Goal: Check status: Check status

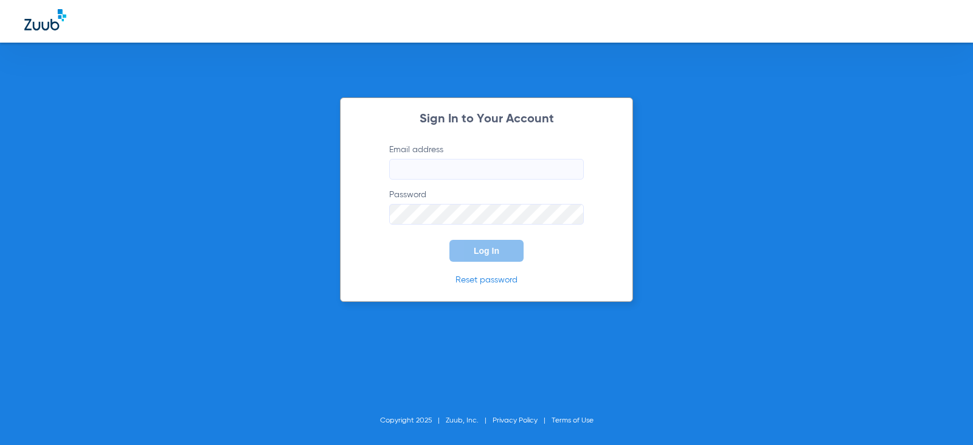
type input "[EMAIL_ADDRESS][DOMAIN_NAME]"
click at [501, 251] on button "Log In" at bounding box center [487, 251] width 74 height 22
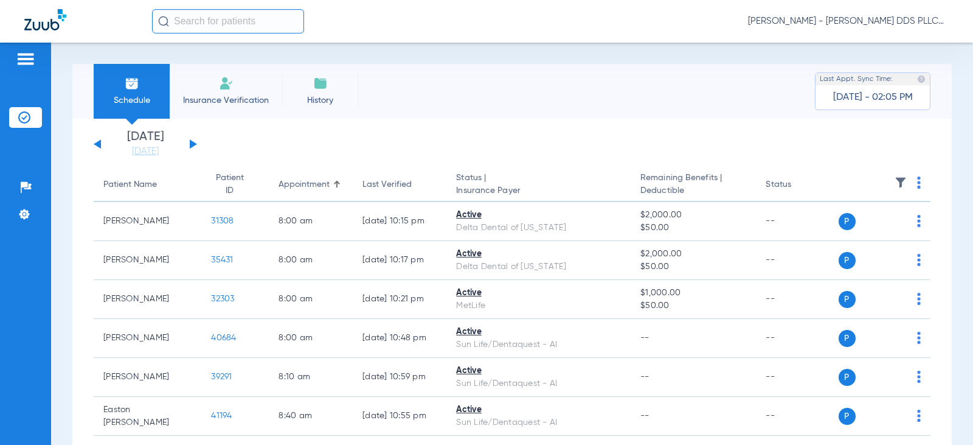
click at [193, 145] on button at bounding box center [193, 143] width 7 height 9
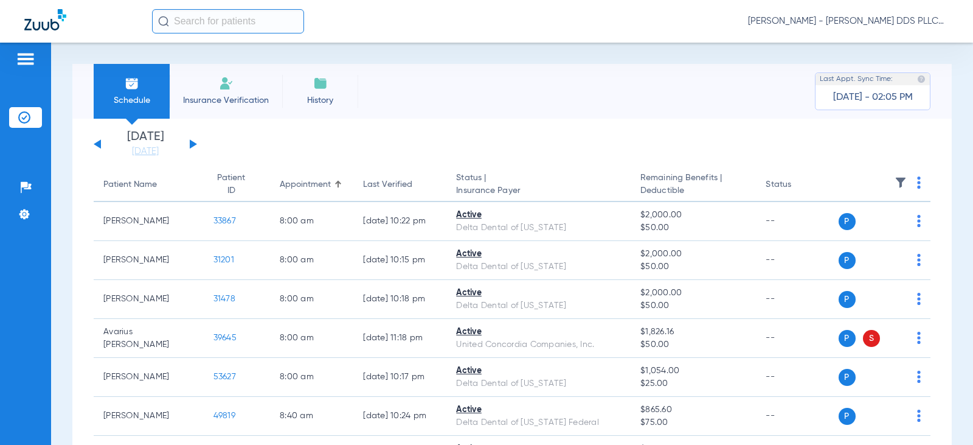
click at [193, 145] on button at bounding box center [193, 143] width 7 height 9
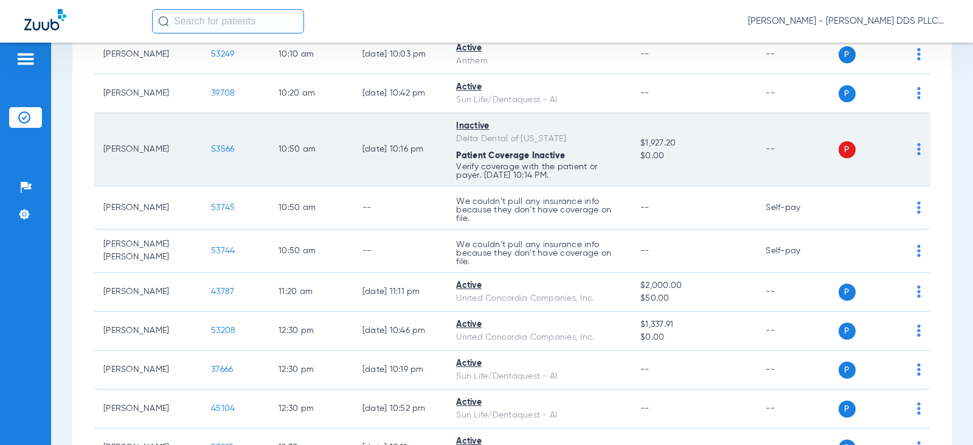
scroll to position [892, 0]
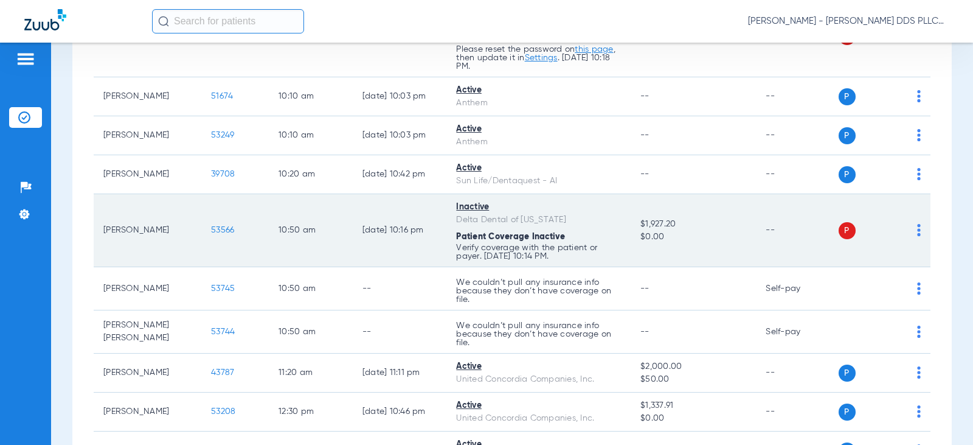
click at [213, 231] on span "53566" at bounding box center [222, 230] width 23 height 9
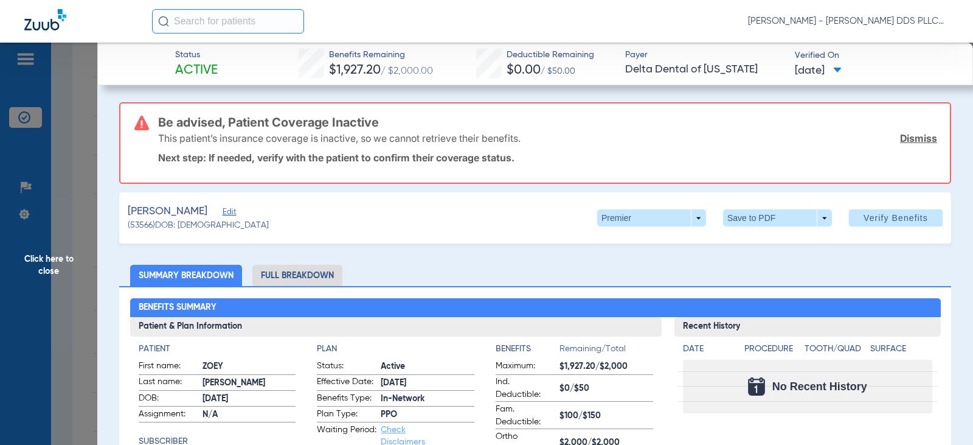
click at [58, 255] on span "Click here to close" at bounding box center [48, 265] width 97 height 445
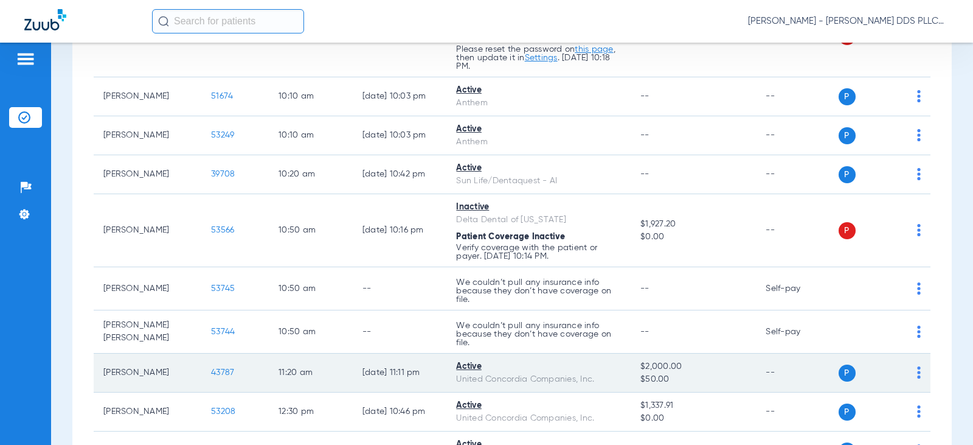
click at [211, 373] on span "43787" at bounding box center [222, 372] width 23 height 9
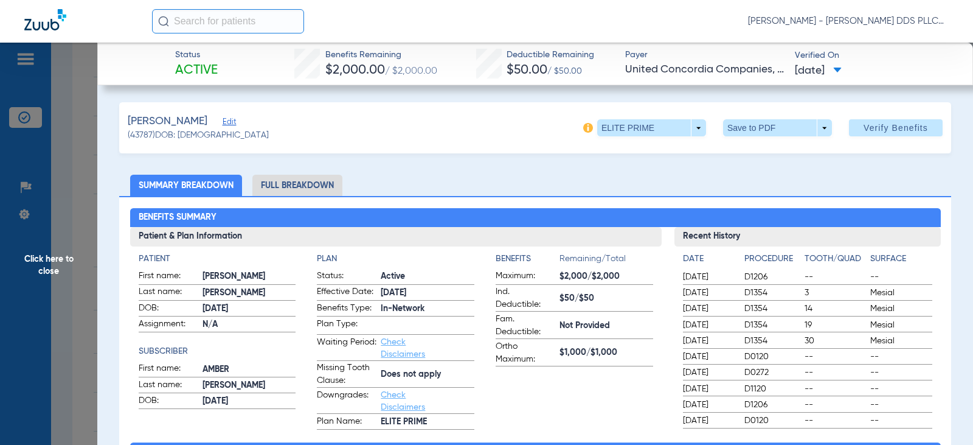
click at [327, 187] on li "Full Breakdown" at bounding box center [297, 185] width 90 height 21
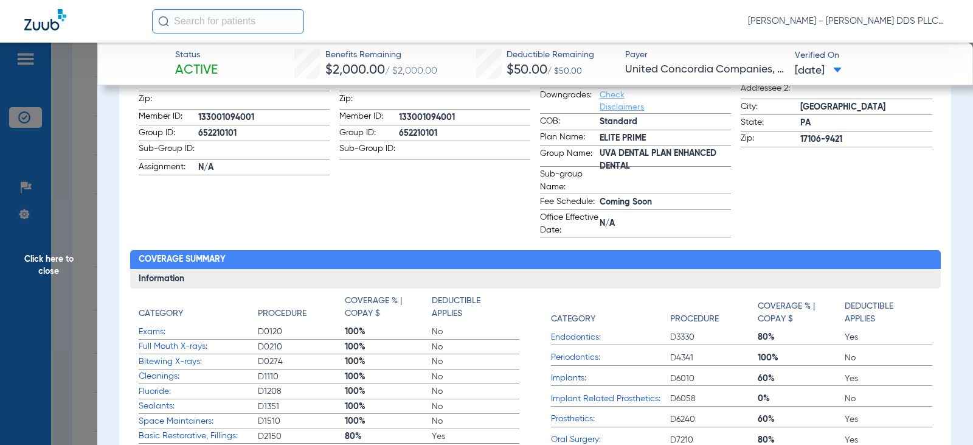
scroll to position [324, 0]
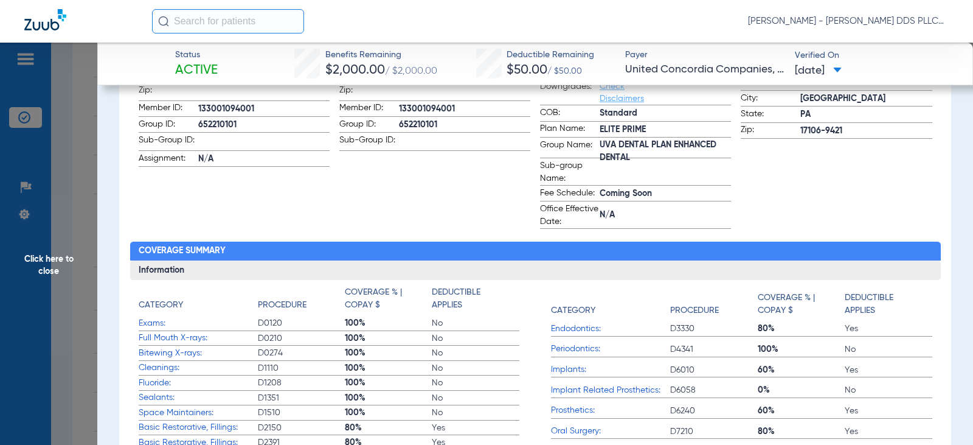
drag, startPoint x: 63, startPoint y: 254, endPoint x: 4, endPoint y: 223, distance: 66.7
click at [62, 255] on span "Click here to close" at bounding box center [48, 265] width 97 height 445
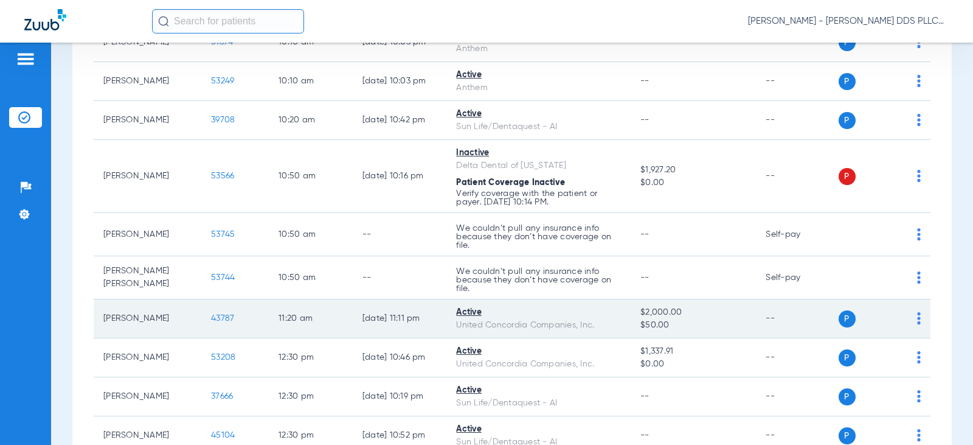
scroll to position [973, 0]
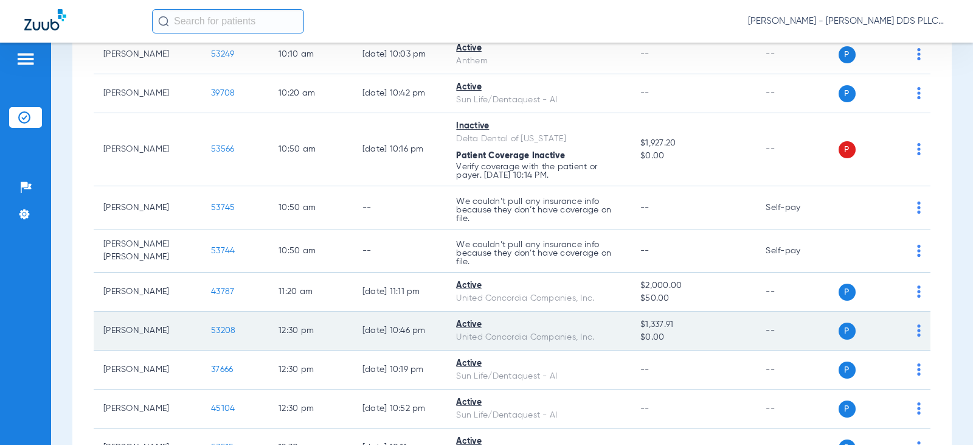
click at [211, 331] on span "53208" at bounding box center [223, 330] width 24 height 9
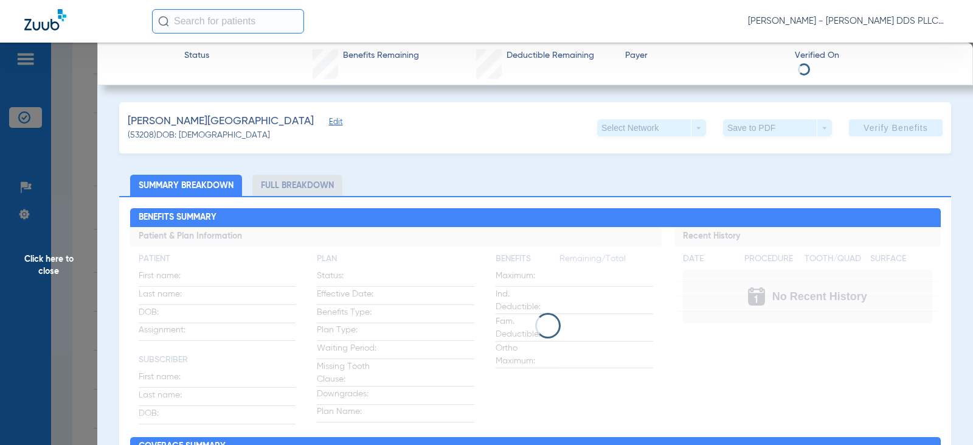
click at [308, 186] on li "Full Breakdown" at bounding box center [297, 185] width 90 height 21
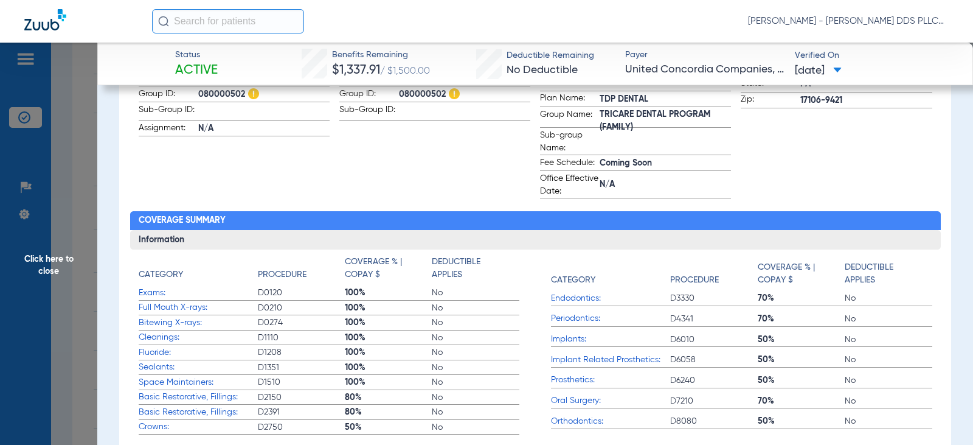
scroll to position [406, 0]
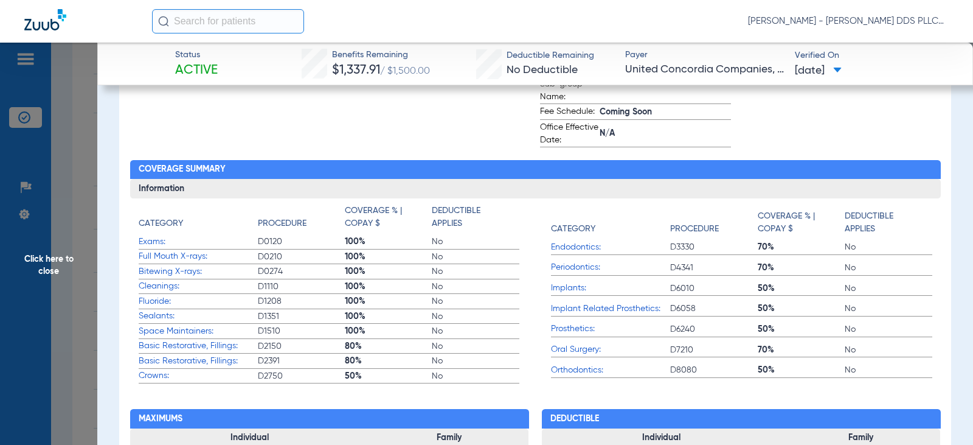
click at [53, 266] on span "Click here to close" at bounding box center [48, 265] width 97 height 445
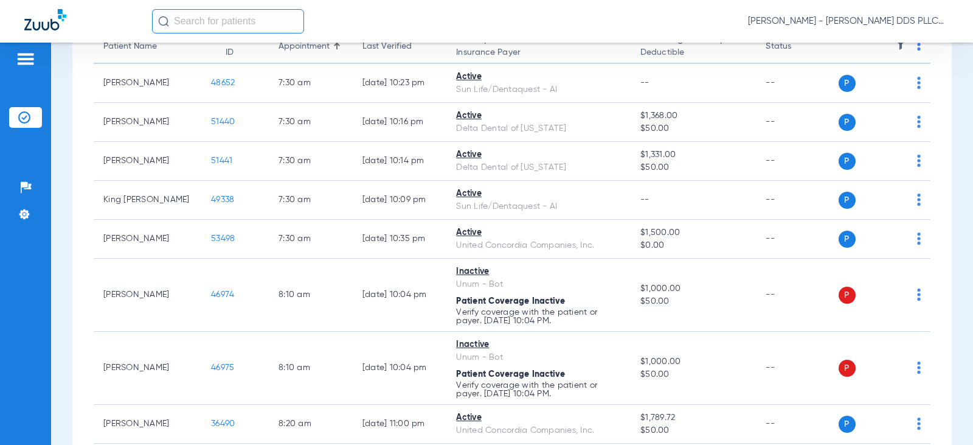
scroll to position [0, 0]
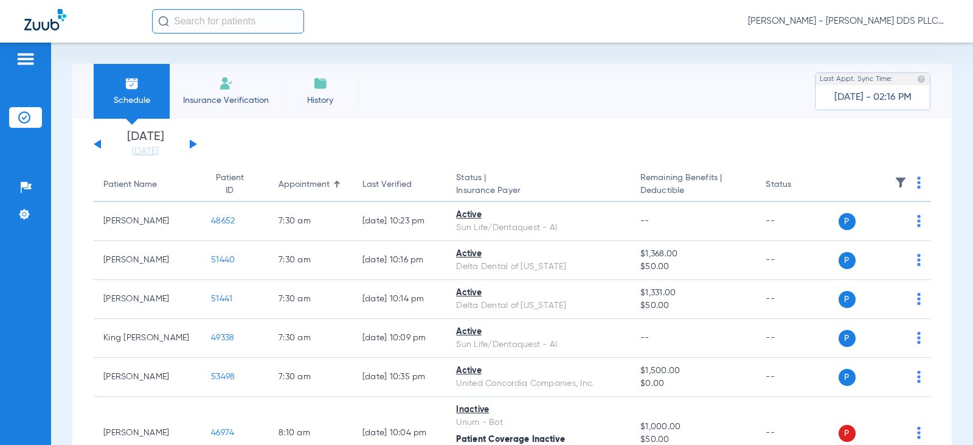
click at [100, 142] on button at bounding box center [97, 143] width 7 height 9
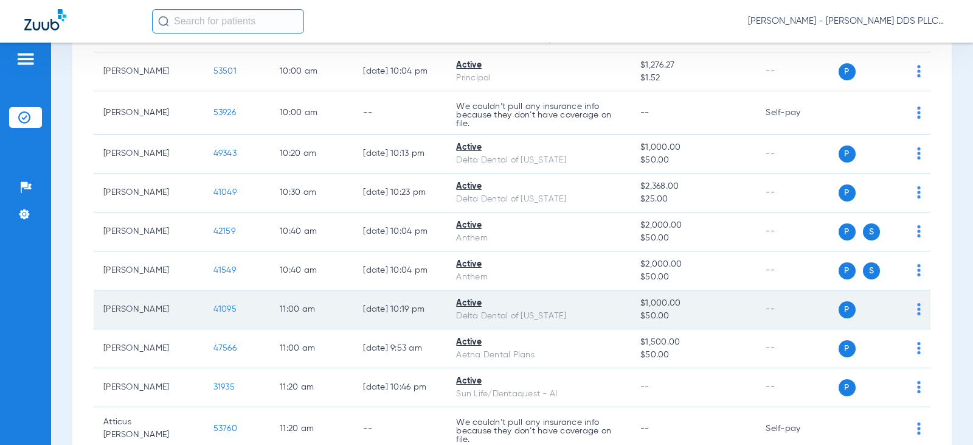
scroll to position [730, 0]
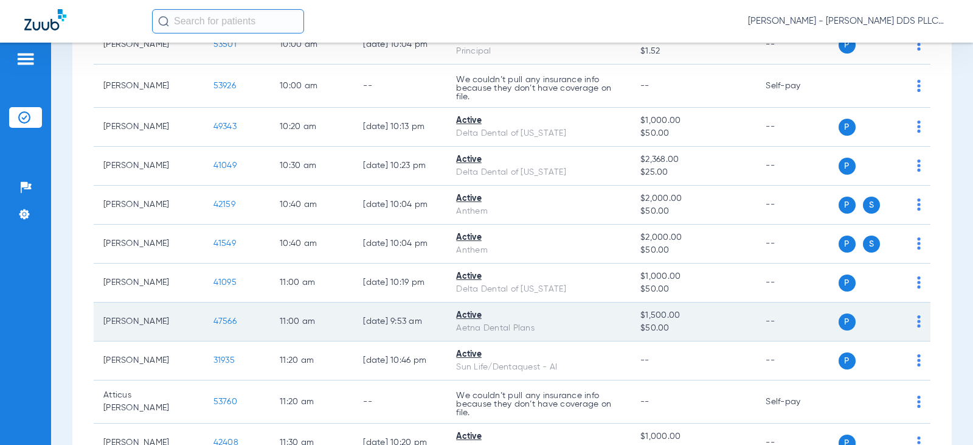
click at [214, 320] on span "47566" at bounding box center [225, 321] width 23 height 9
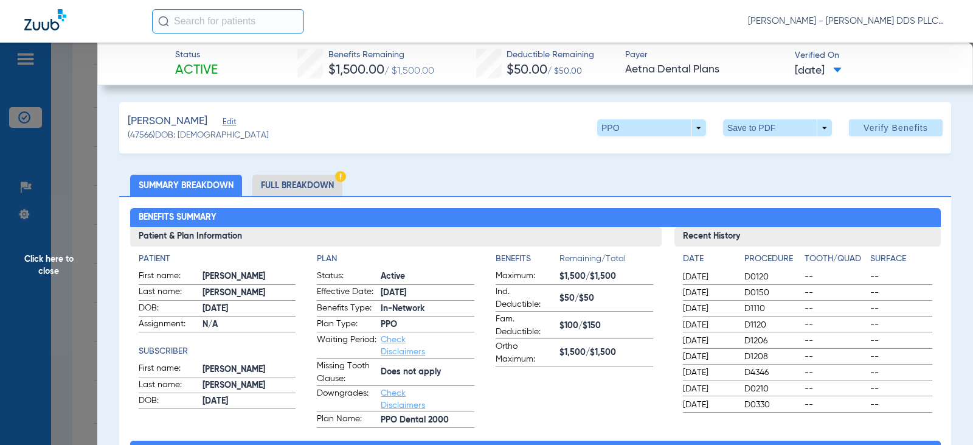
click at [279, 184] on li "Full Breakdown" at bounding box center [297, 185] width 90 height 21
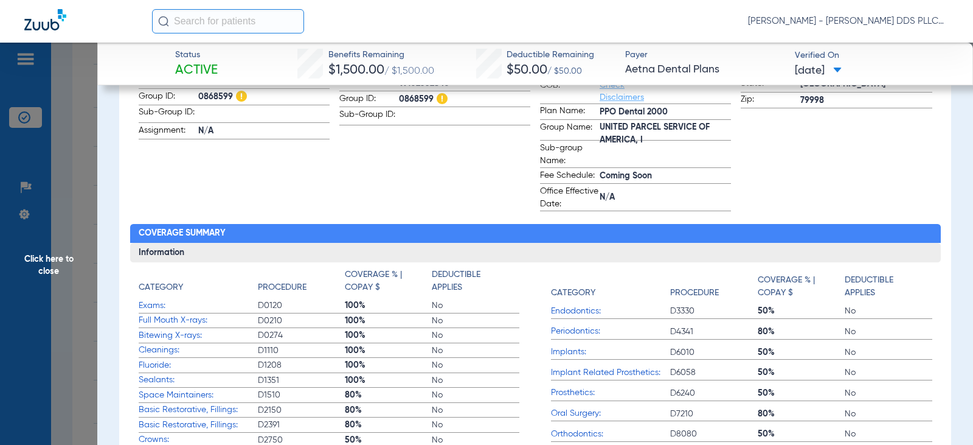
scroll to position [406, 0]
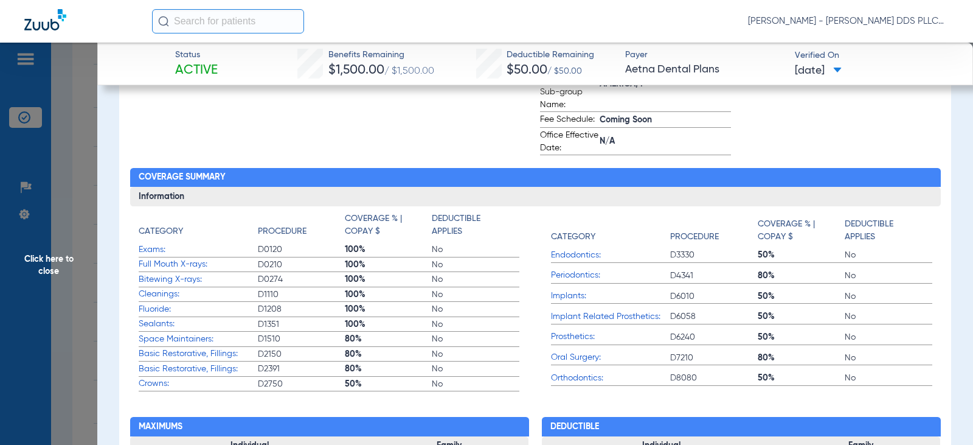
drag, startPoint x: 54, startPoint y: 266, endPoint x: 1, endPoint y: 215, distance: 74.4
click at [54, 266] on span "Click here to close" at bounding box center [48, 265] width 97 height 445
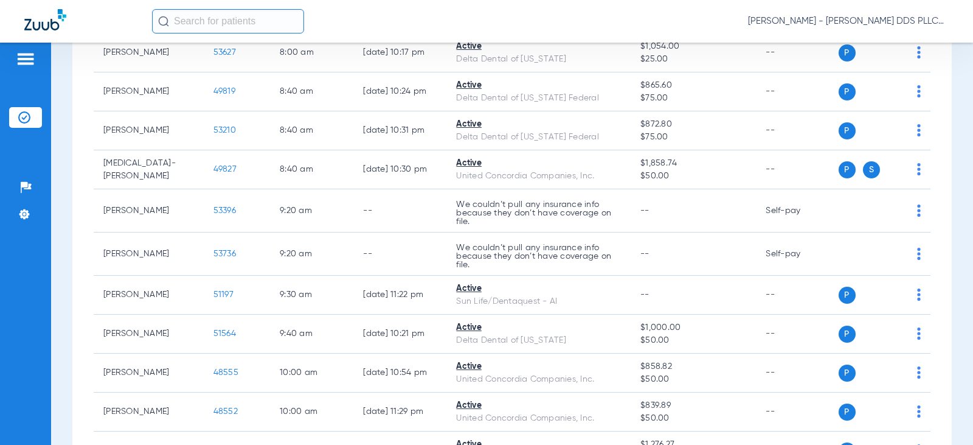
scroll to position [0, 0]
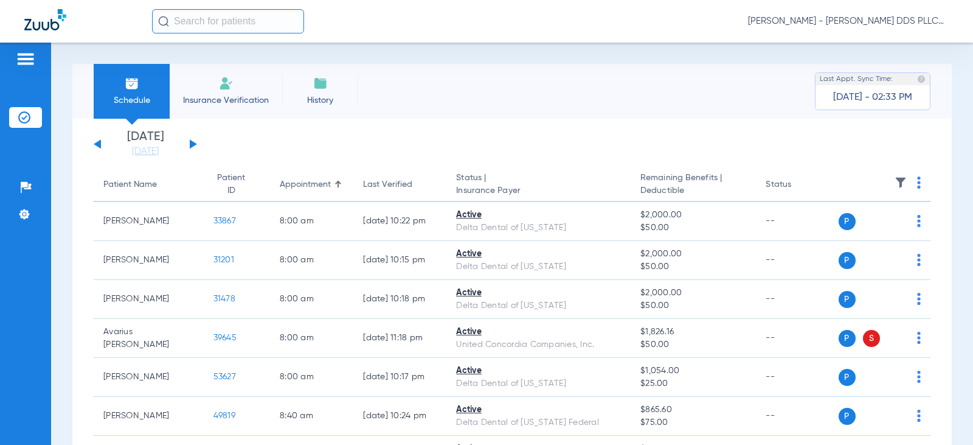
click at [192, 145] on button at bounding box center [193, 143] width 7 height 9
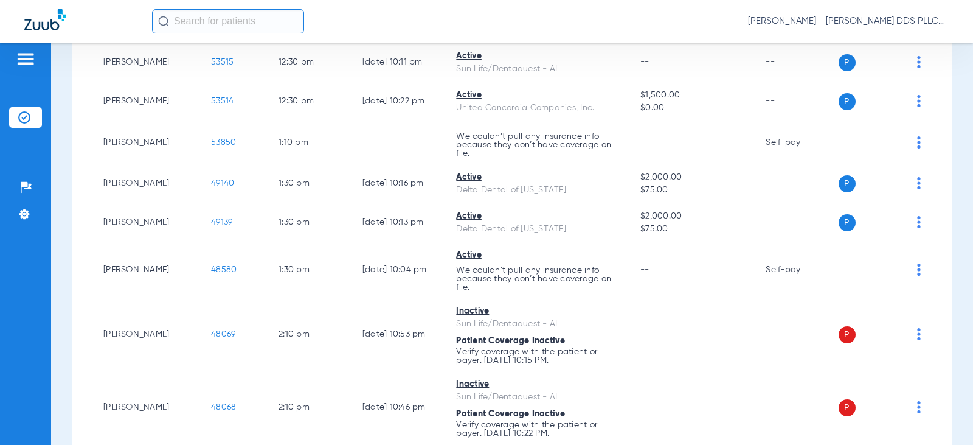
scroll to position [1379, 0]
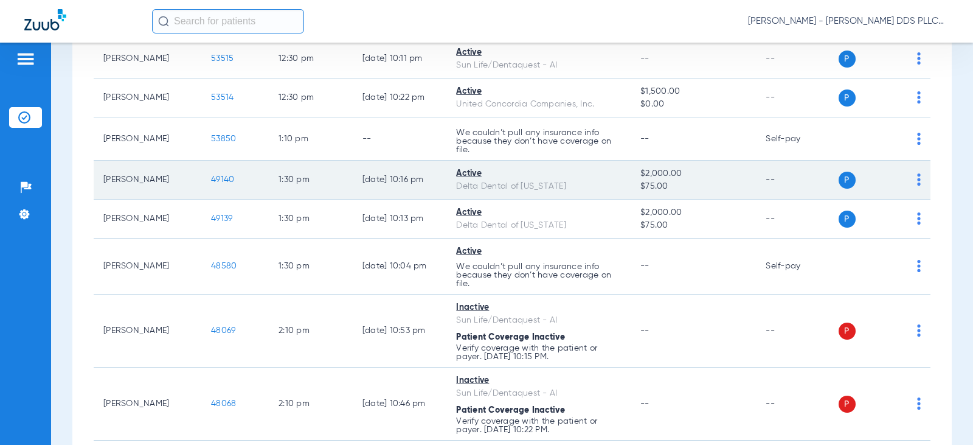
click at [214, 183] on span "49140" at bounding box center [222, 179] width 23 height 9
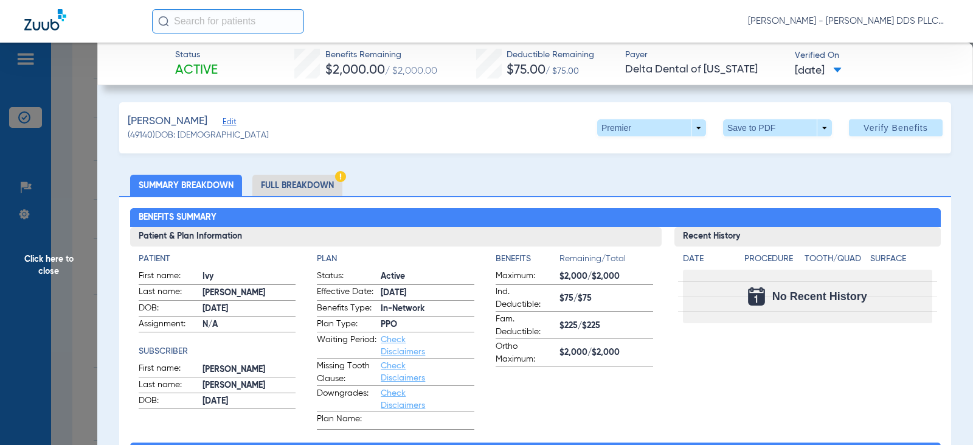
click at [283, 191] on li "Full Breakdown" at bounding box center [297, 185] width 90 height 21
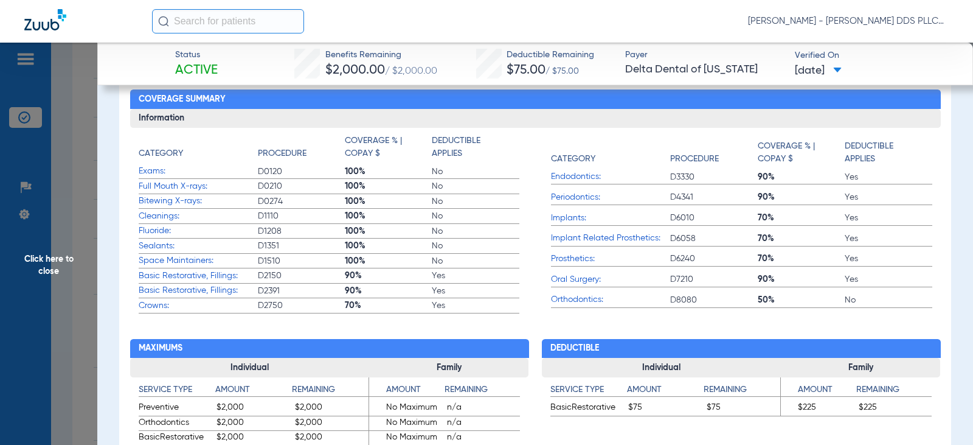
scroll to position [487, 0]
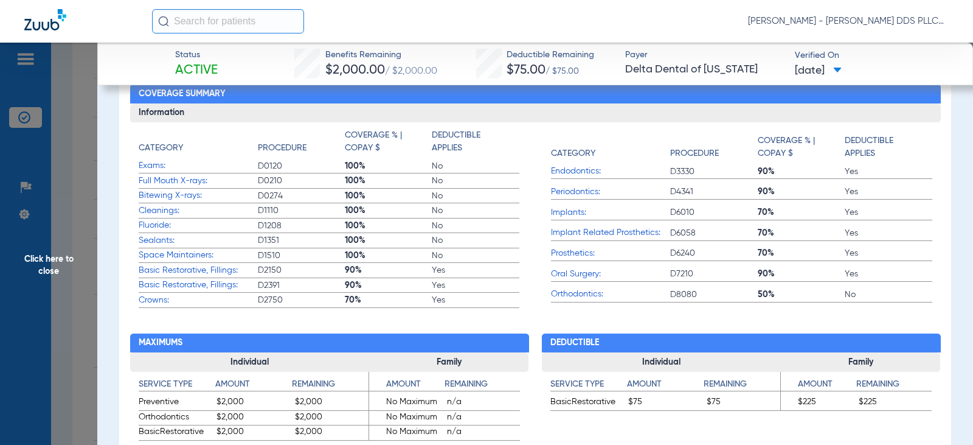
click at [49, 256] on span "Click here to close" at bounding box center [48, 265] width 97 height 445
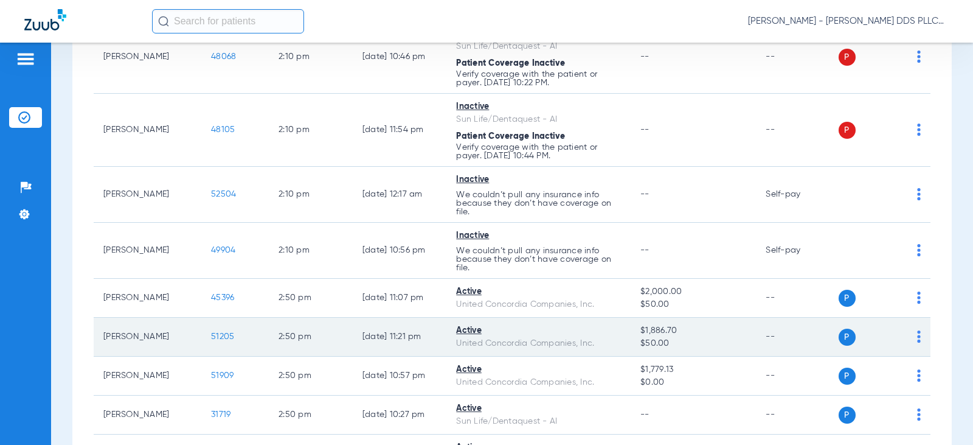
scroll to position [1832, 0]
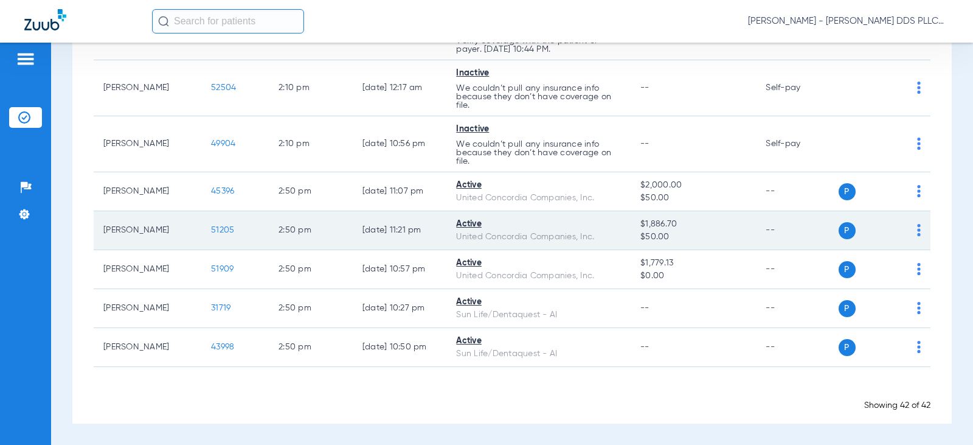
click at [211, 234] on span "51205" at bounding box center [222, 230] width 23 height 9
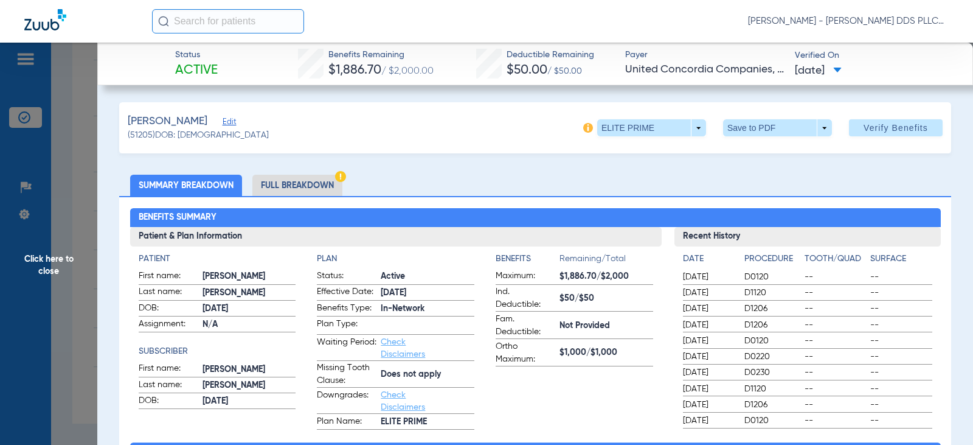
click at [283, 186] on li "Full Breakdown" at bounding box center [297, 185] width 90 height 21
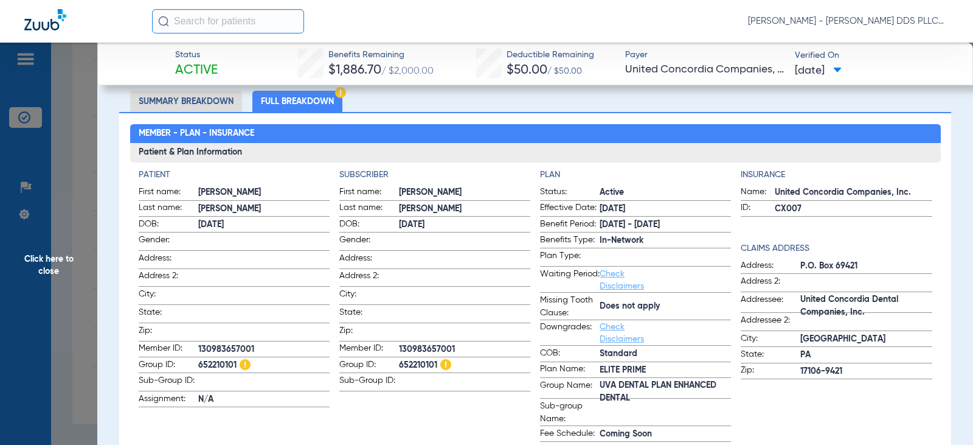
scroll to position [162, 0]
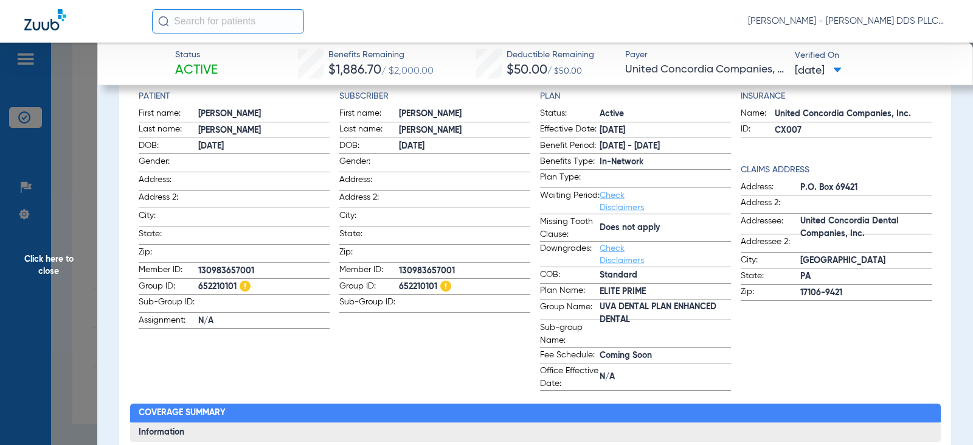
click at [57, 255] on span "Click here to close" at bounding box center [48, 265] width 97 height 445
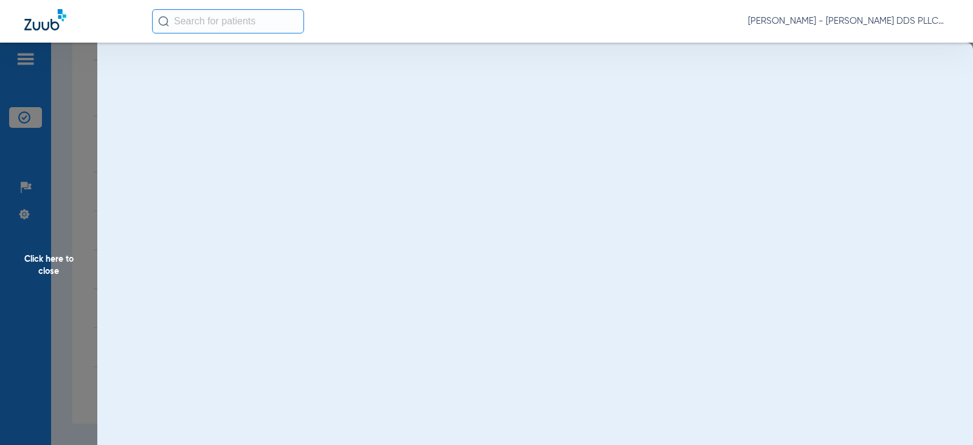
scroll to position [0, 0]
